Goal: Transaction & Acquisition: Purchase product/service

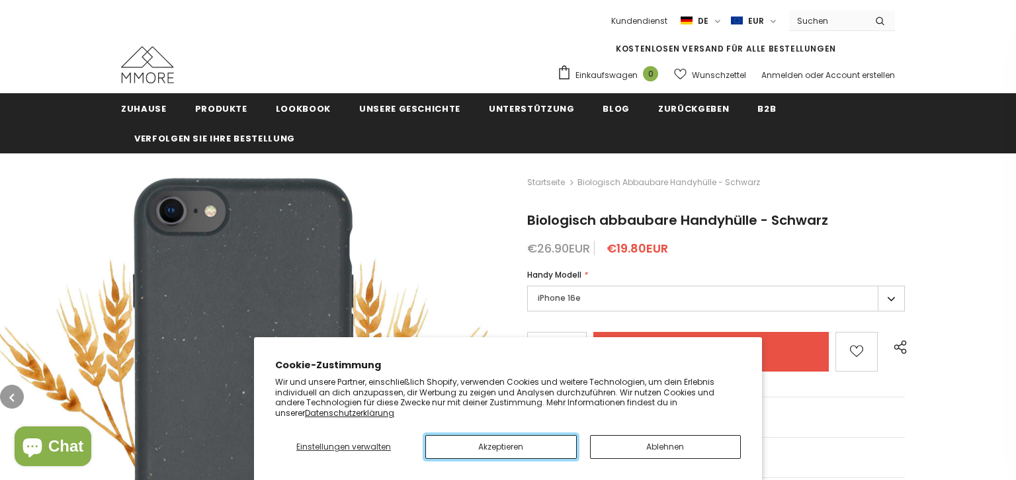
click at [508, 449] on button "Akzeptieren" at bounding box center [500, 447] width 151 height 24
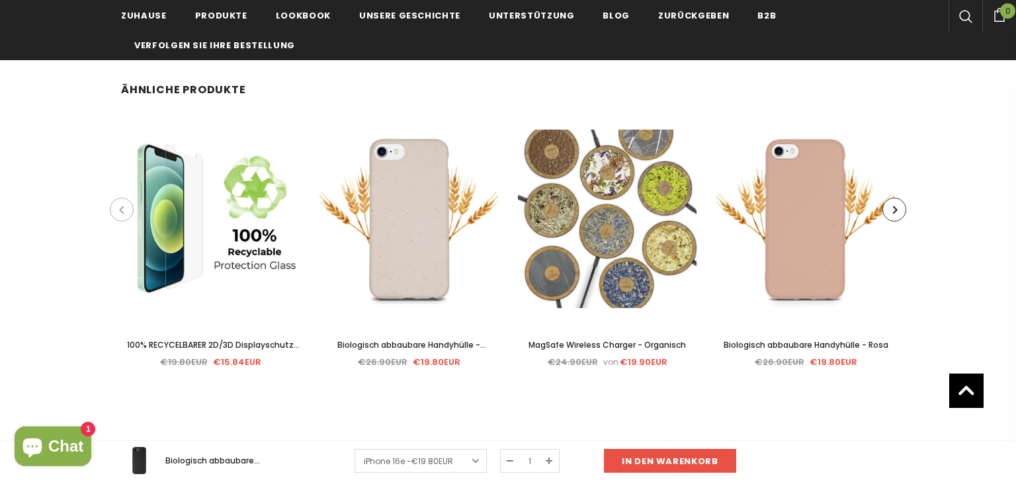
scroll to position [2951, 0]
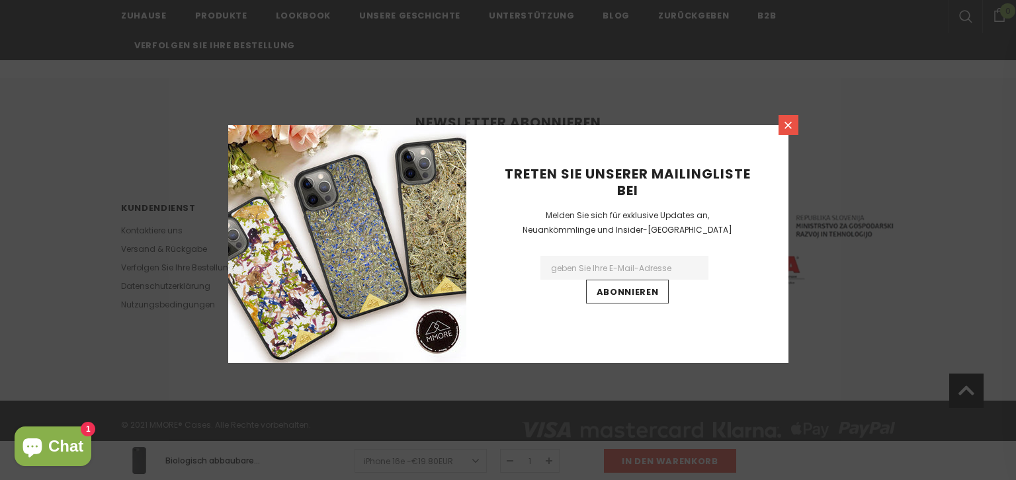
click at [787, 125] on icon at bounding box center [788, 125] width 11 height 11
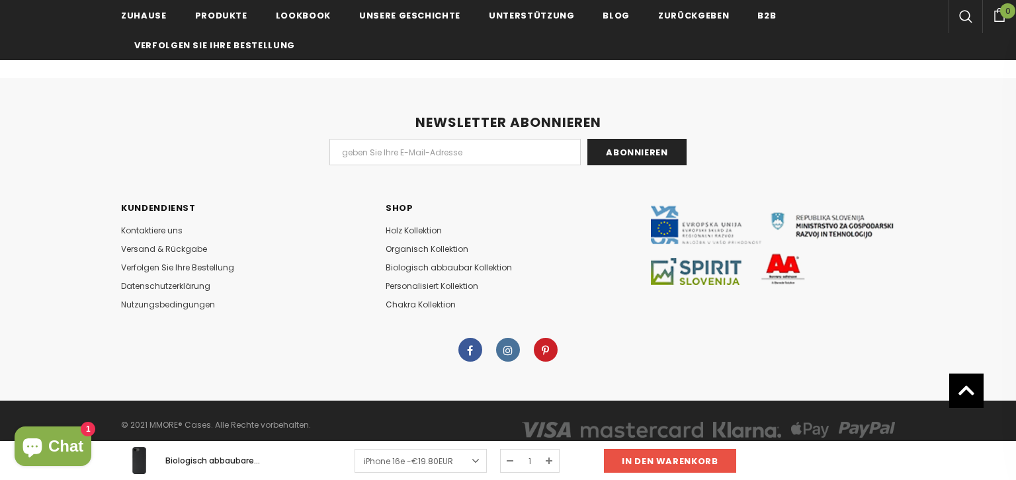
click at [681, 343] on div at bounding box center [507, 349] width 787 height 24
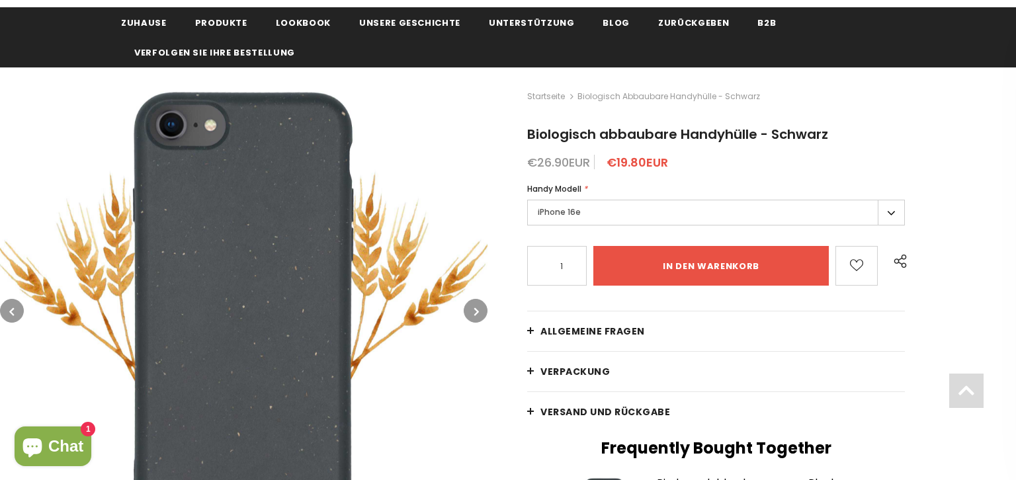
scroll to position [0, 0]
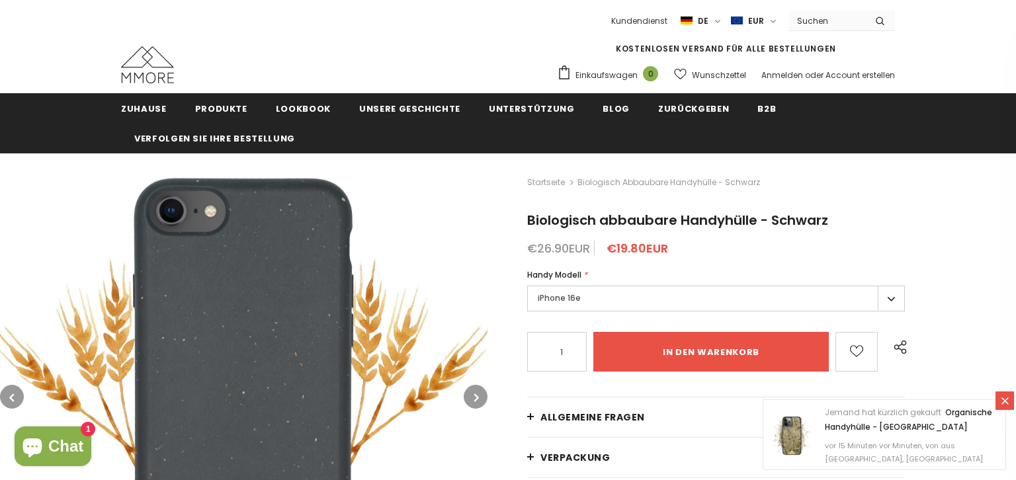
click at [155, 73] on img at bounding box center [147, 64] width 53 height 37
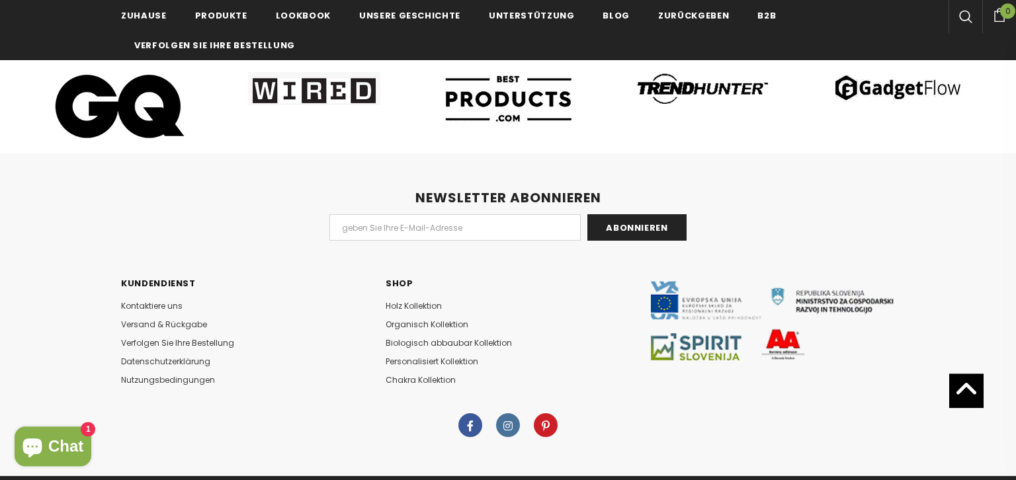
scroll to position [7167, 0]
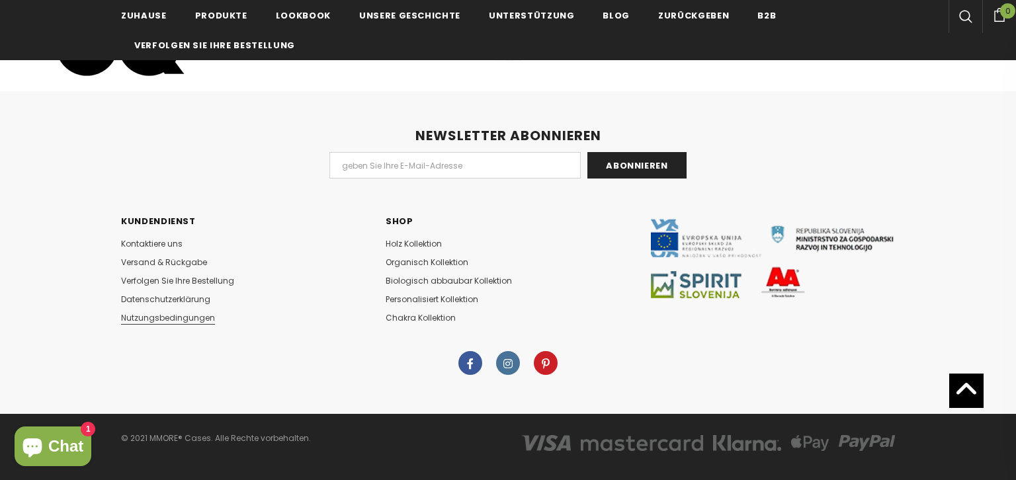
click at [179, 312] on span "Nutzungsbedingungen" at bounding box center [168, 317] width 94 height 11
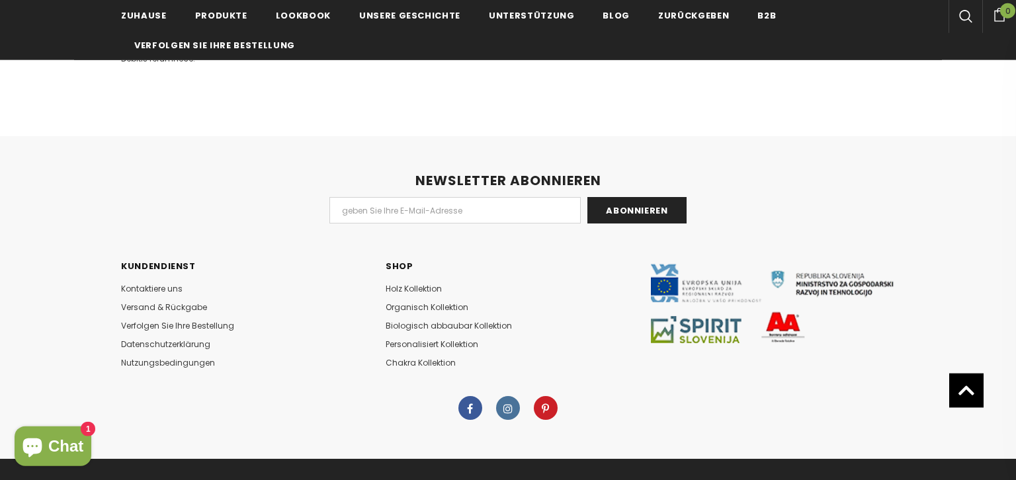
scroll to position [4308, 0]
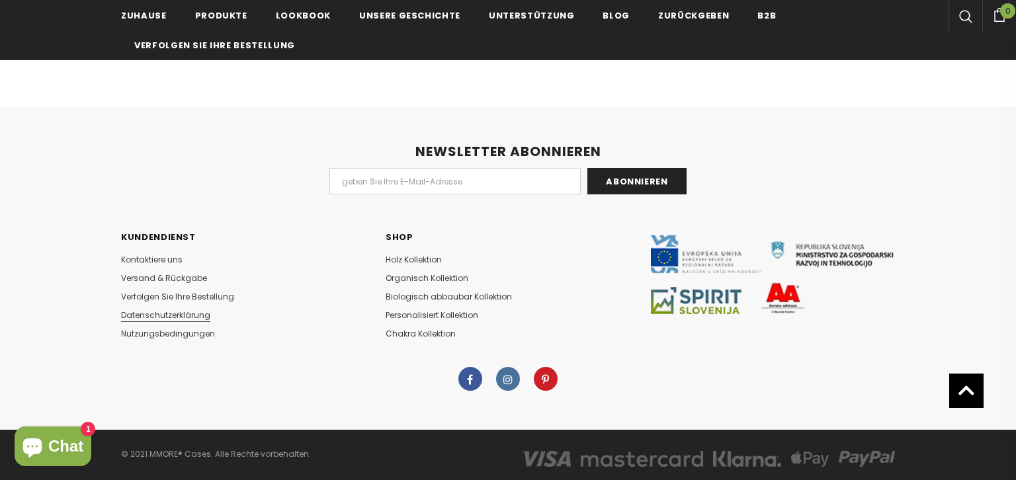
click at [167, 310] on span "Datenschutzerklärung" at bounding box center [165, 315] width 89 height 11
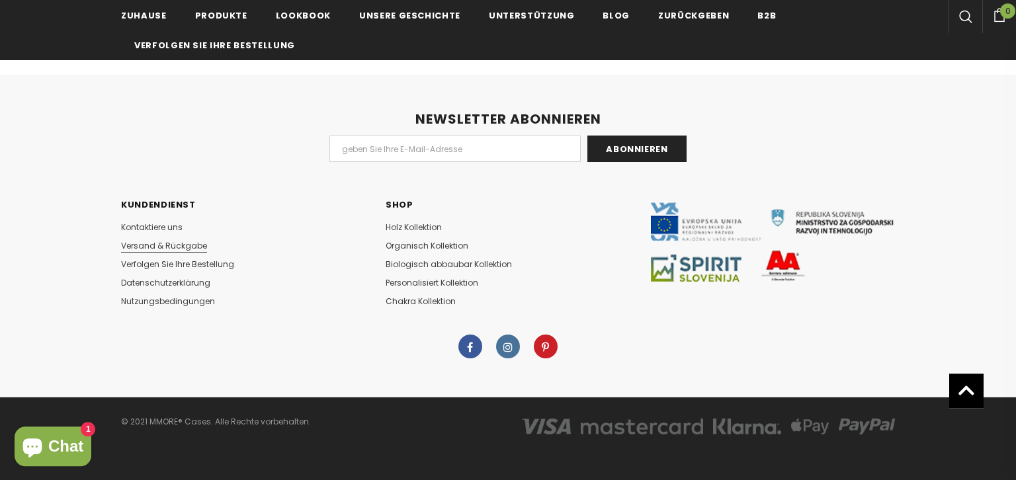
scroll to position [1926, 0]
click at [152, 226] on span "Kontaktiere uns" at bounding box center [152, 227] width 62 height 11
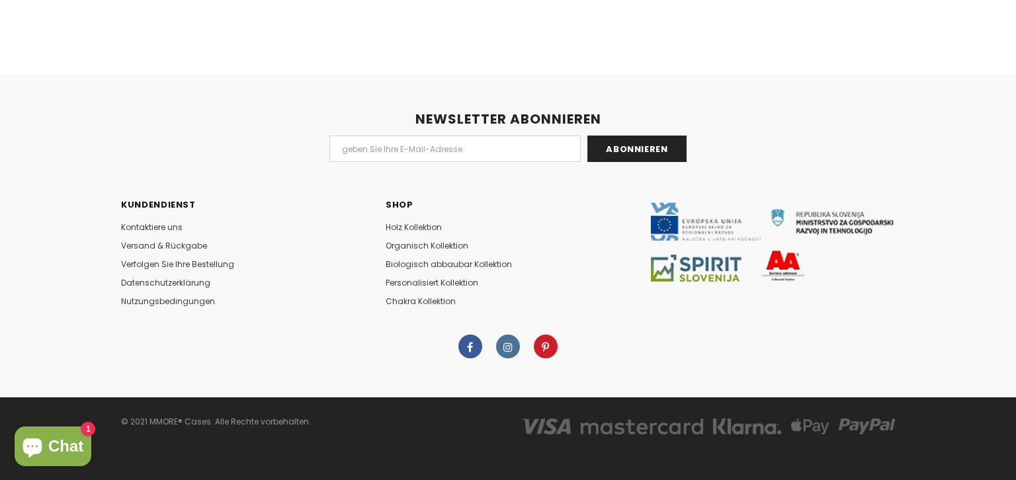
scroll to position [1926, 0]
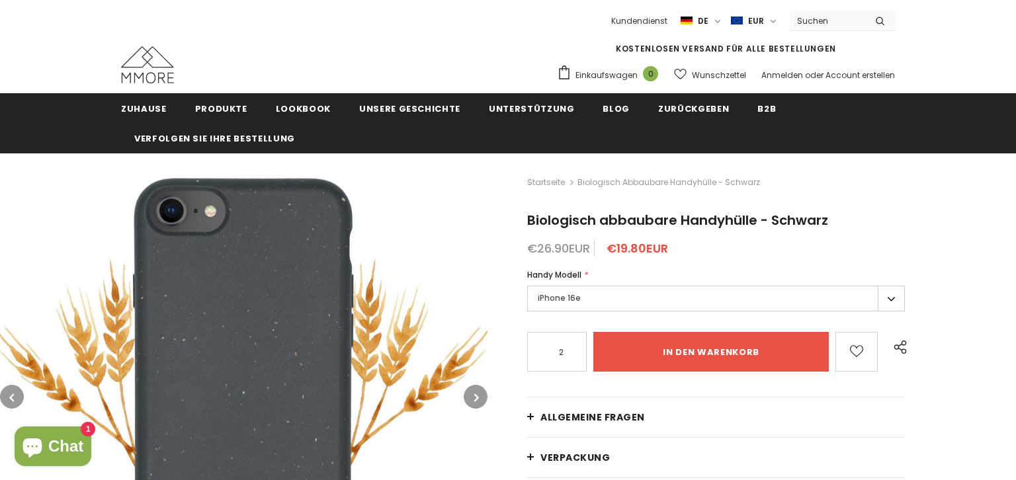
click at [714, 347] on input "in den warenkorb" at bounding box center [711, 352] width 236 height 40
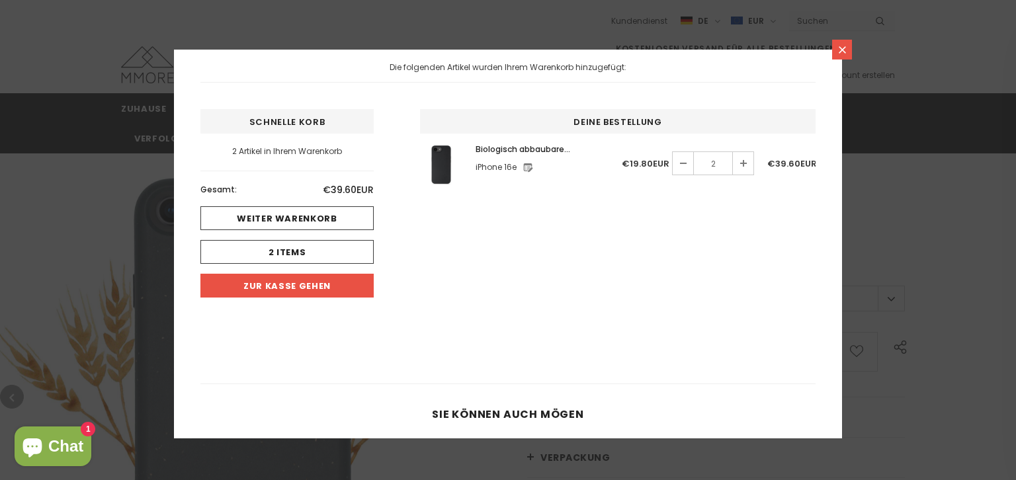
click at [842, 49] on icon at bounding box center [842, 49] width 7 height 7
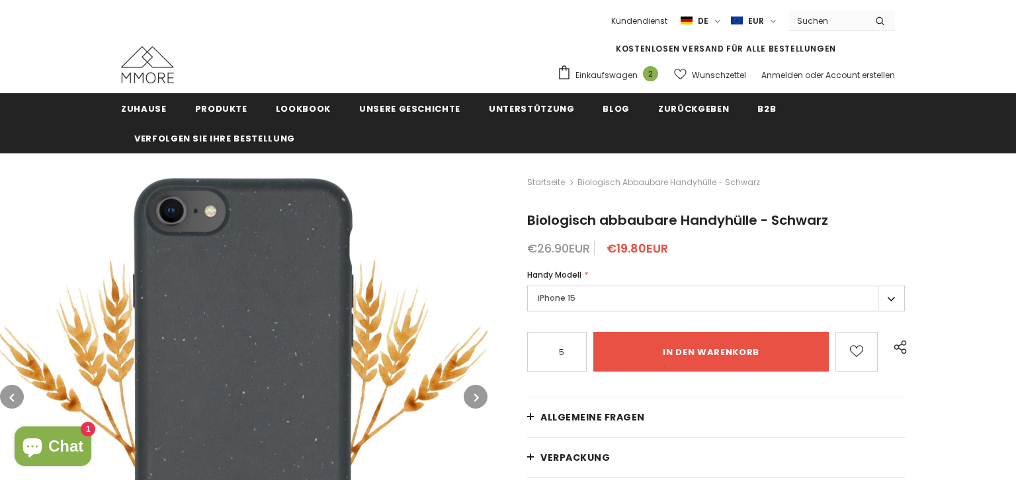
type input "5"
click at [573, 347] on input "5" at bounding box center [557, 352] width 52 height 22
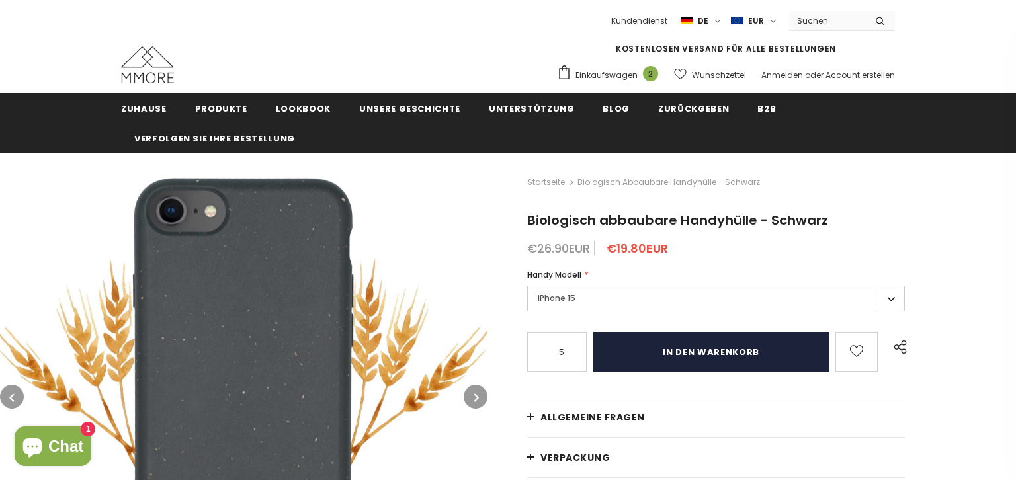
click at [732, 353] on input "in den warenkorb" at bounding box center [711, 352] width 236 height 40
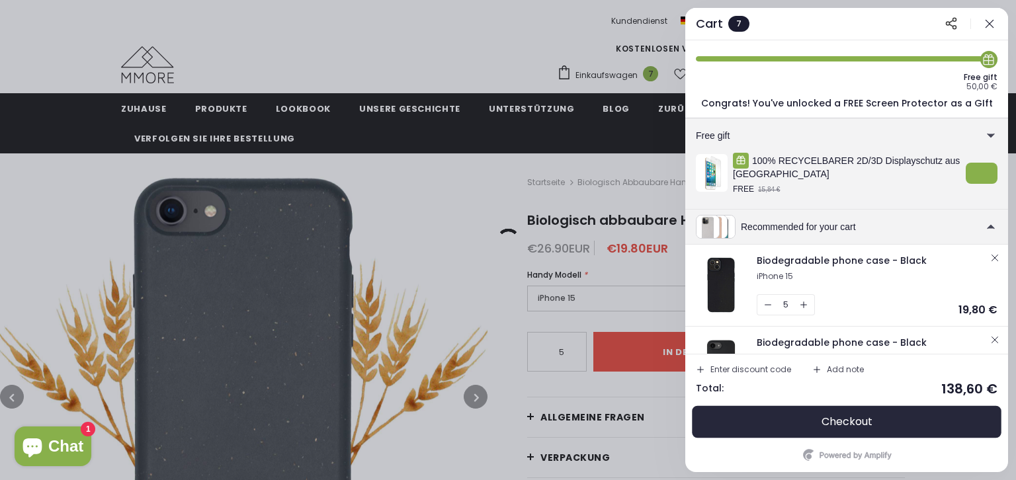
click at [857, 421] on span "Checkout" at bounding box center [847, 422] width 51 height 13
